Goal: Task Accomplishment & Management: Manage account settings

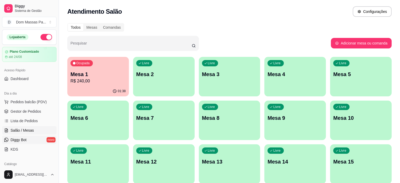
click at [8, 139] on link "Diggy Bot novo" at bounding box center [29, 139] width 54 height 8
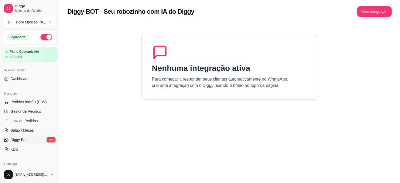
drag, startPoint x: 8, startPoint y: 139, endPoint x: 56, endPoint y: 163, distance: 53.8
click at [56, 163] on div "Loja aberta Plano Customizado até 24/08 Acesso Rápido Dashboard Dia a dia Pedid…" at bounding box center [29, 97] width 59 height 137
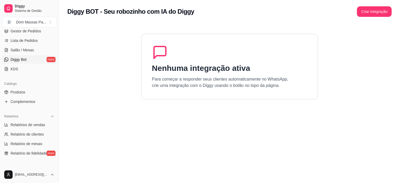
scroll to position [84, 0]
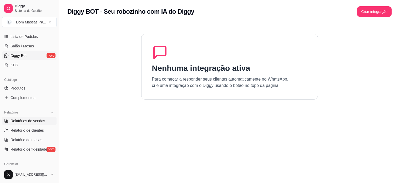
click at [16, 117] on link "Relatórios de vendas" at bounding box center [29, 121] width 54 height 8
select select "ALL"
select select "0"
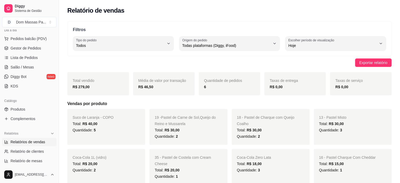
scroll to position [63, 0]
click at [40, 54] on link "Lista de Pedidos" at bounding box center [29, 57] width 54 height 8
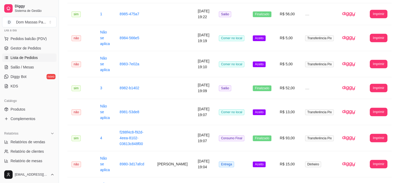
scroll to position [576, 0]
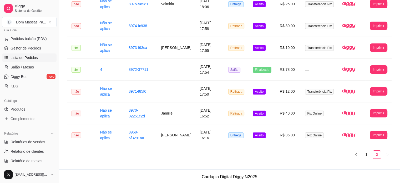
scroll to position [91, 0]
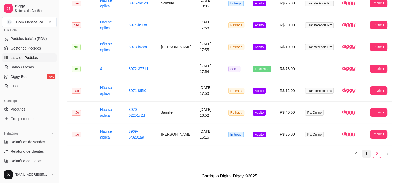
click at [369, 154] on link "1" at bounding box center [367, 154] width 8 height 8
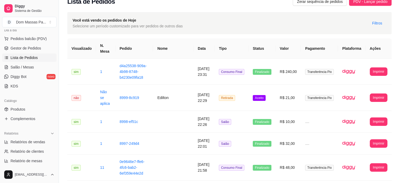
scroll to position [0, 0]
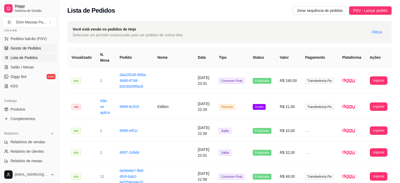
click at [19, 47] on span "Gestor de Pedidos" at bounding box center [26, 48] width 31 height 5
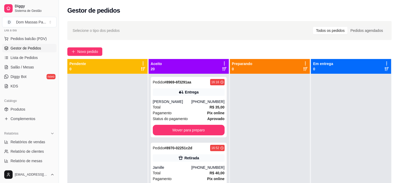
click at [222, 63] on icon at bounding box center [224, 63] width 5 height 5
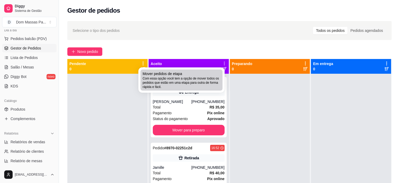
click at [215, 70] on li "Mover pedidos de etapa Com essa opção você tem a opção de mover todos os pedido…" at bounding box center [181, 79] width 82 height 21
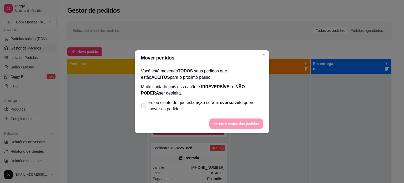
click at [147, 106] on label "Estou ciente de que esta ação será irreverssível e quero mover os pedidos." at bounding box center [202, 105] width 126 height 17
click at [144, 107] on input "Estou ciente de que esta ação será irreverssível e quero mover os pedidos." at bounding box center [142, 108] width 3 height 3
checkbox input "true"
click at [224, 122] on button "Avançar status dos pedidos" at bounding box center [236, 123] width 52 height 10
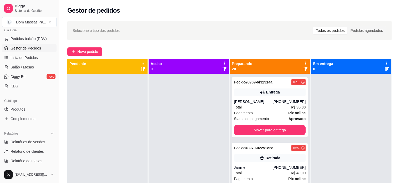
click at [303, 63] on icon at bounding box center [305, 63] width 5 height 5
click at [303, 63] on icon at bounding box center [305, 63] width 4 height 4
click at [305, 63] on div "Preparando 20" at bounding box center [270, 66] width 80 height 15
click at [303, 61] on icon at bounding box center [305, 63] width 5 height 5
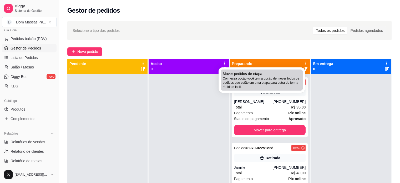
click at [294, 76] on div "Mover pedidos de etapa Com essa opção você tem a opção de mover todos os pedido…" at bounding box center [262, 80] width 78 height 18
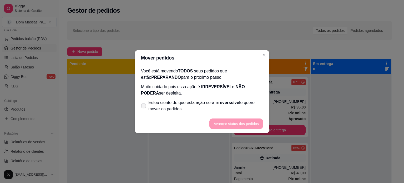
click at [226, 108] on span "Estou ciente de que esta ação será irreverssível e quero mover os pedidos." at bounding box center [205, 105] width 115 height 13
click at [144, 108] on input "Estou ciente de que esta ação será irreverssível e quero mover os pedidos." at bounding box center [142, 108] width 3 height 3
checkbox input "true"
click at [230, 119] on button "Avançar status dos pedidos" at bounding box center [236, 123] width 52 height 10
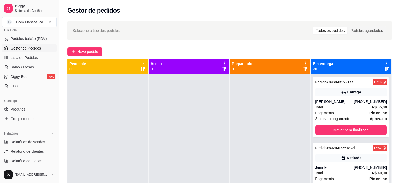
click at [384, 63] on icon at bounding box center [386, 63] width 5 height 5
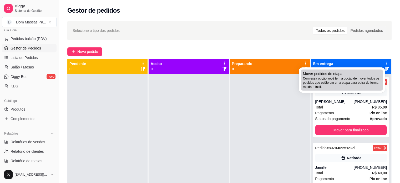
click at [376, 71] on div "Mover pedidos de etapa Com essa opção você tem a opção de mover todos os pedido…" at bounding box center [342, 80] width 78 height 18
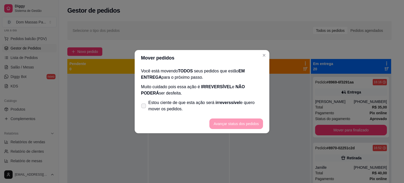
click at [257, 103] on span "Estou ciente de que esta ação será irreverssível e quero mover os pedidos." at bounding box center [205, 105] width 115 height 13
click at [144, 107] on input "Estou ciente de que esta ação será irreverssível e quero mover os pedidos." at bounding box center [142, 108] width 3 height 3
checkbox input "true"
click at [251, 125] on button "Avançar status dos pedidos" at bounding box center [236, 123] width 52 height 10
